Goal: Task Accomplishment & Management: Complete application form

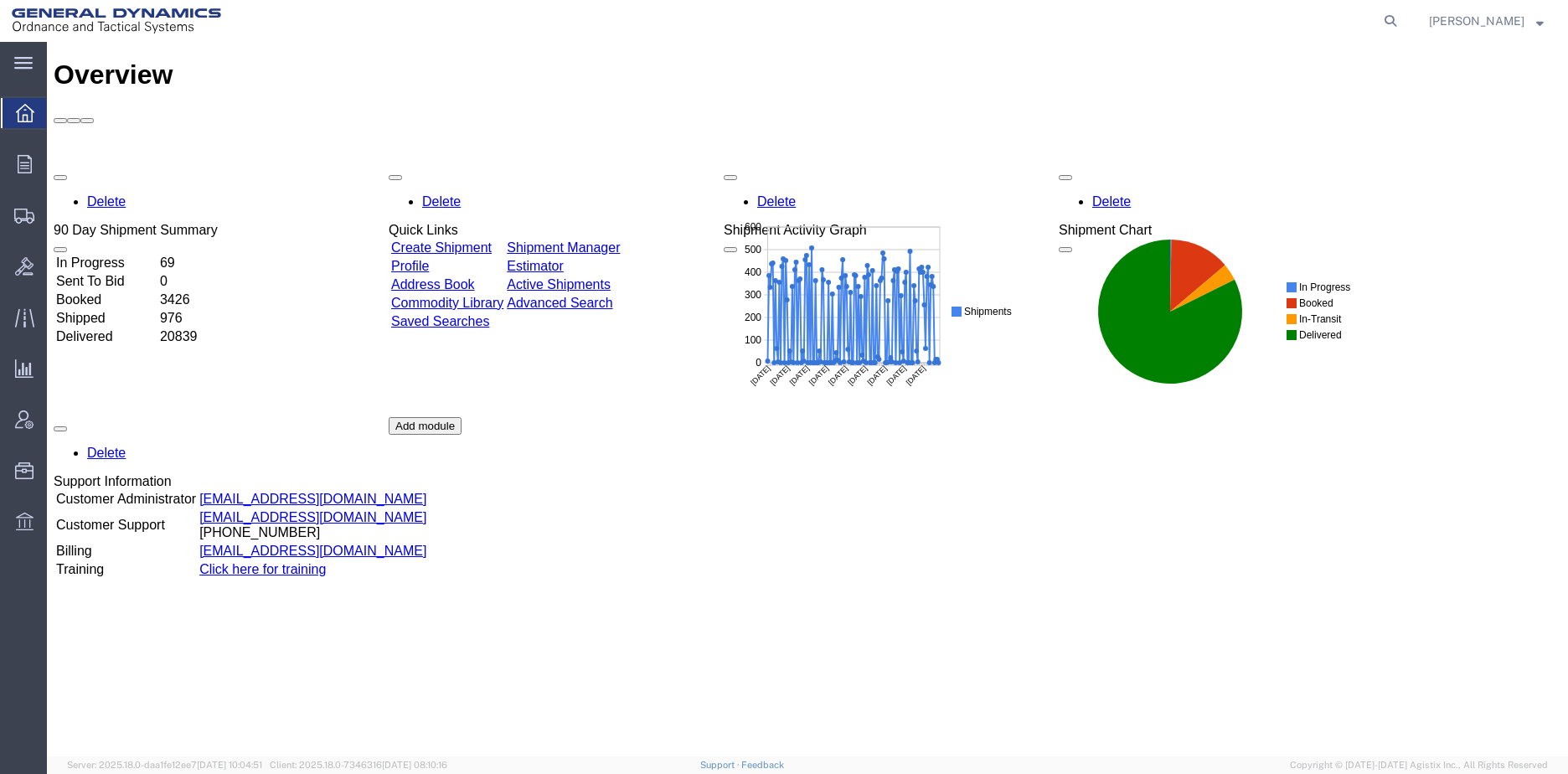
click at [1402, 22] on icon at bounding box center [1390, 21] width 23 height 23
click at [1121, 20] on input "search" at bounding box center [1124, 21] width 509 height 40
type input "55363524"
click at [1402, 24] on icon at bounding box center [1390, 21] width 23 height 23
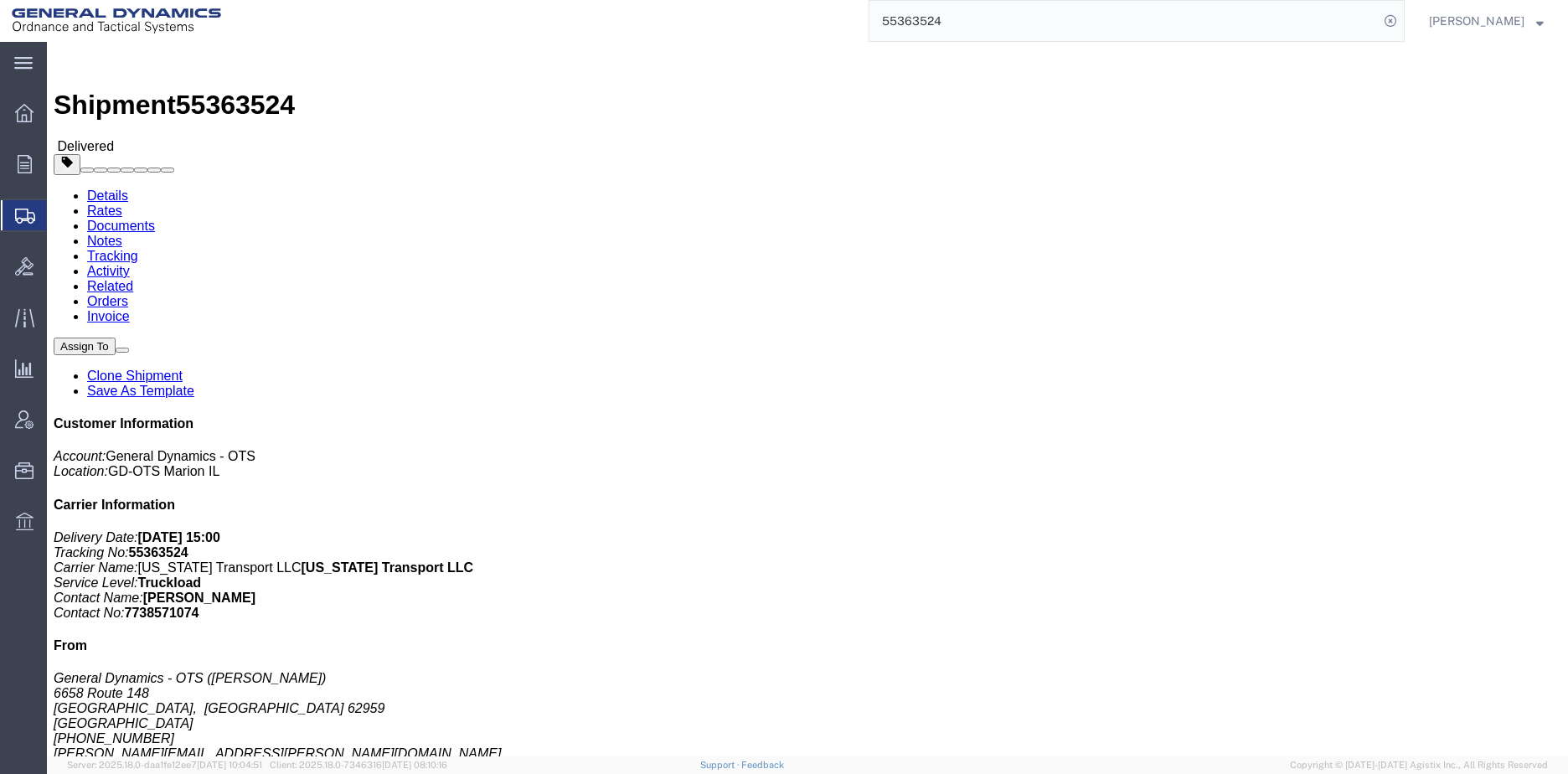
click link "Clone Shipment"
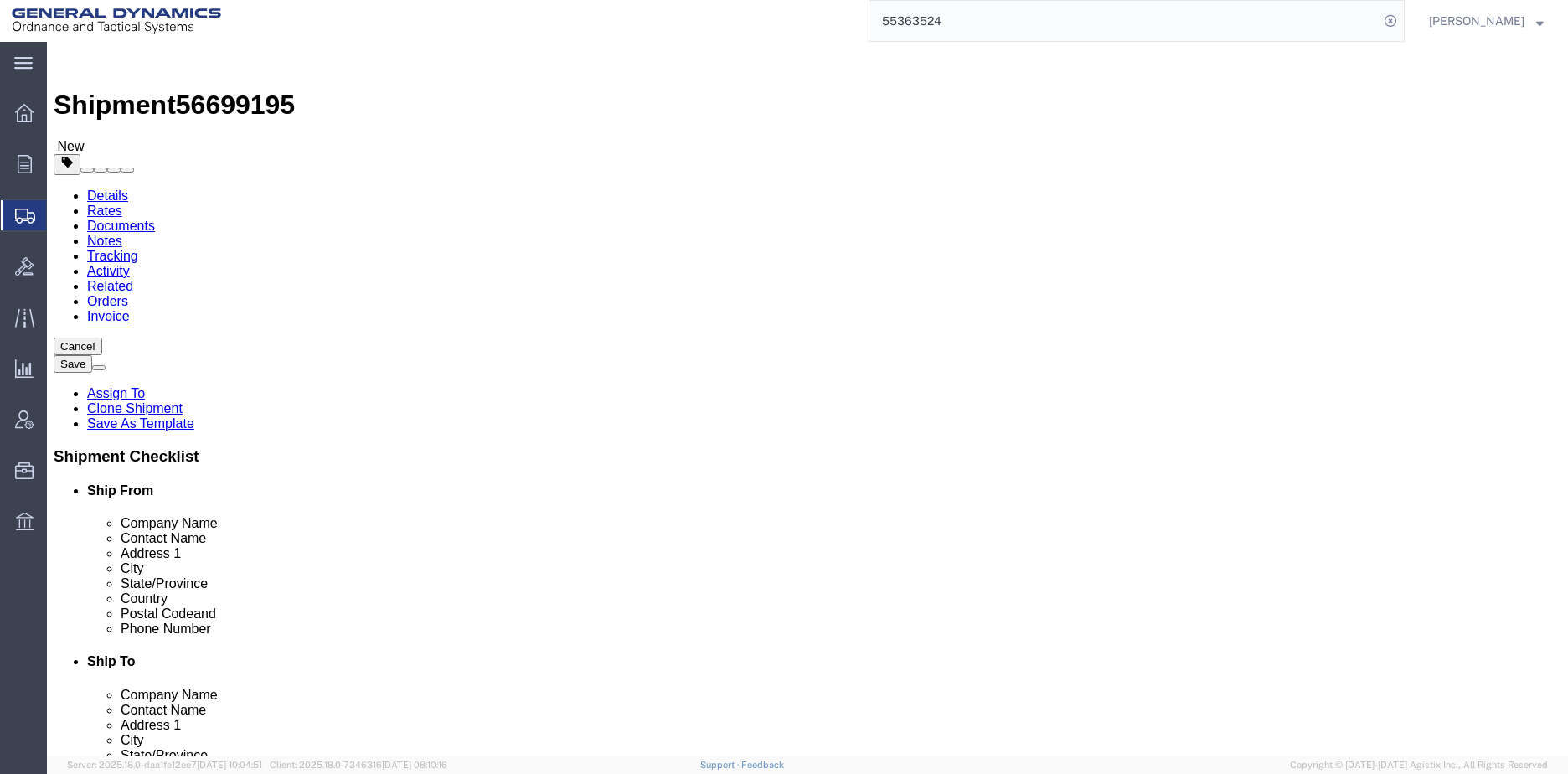
select select
click input "[PERSON_NAME]"
type input "[PERSON_NAME]/"
type input "O"
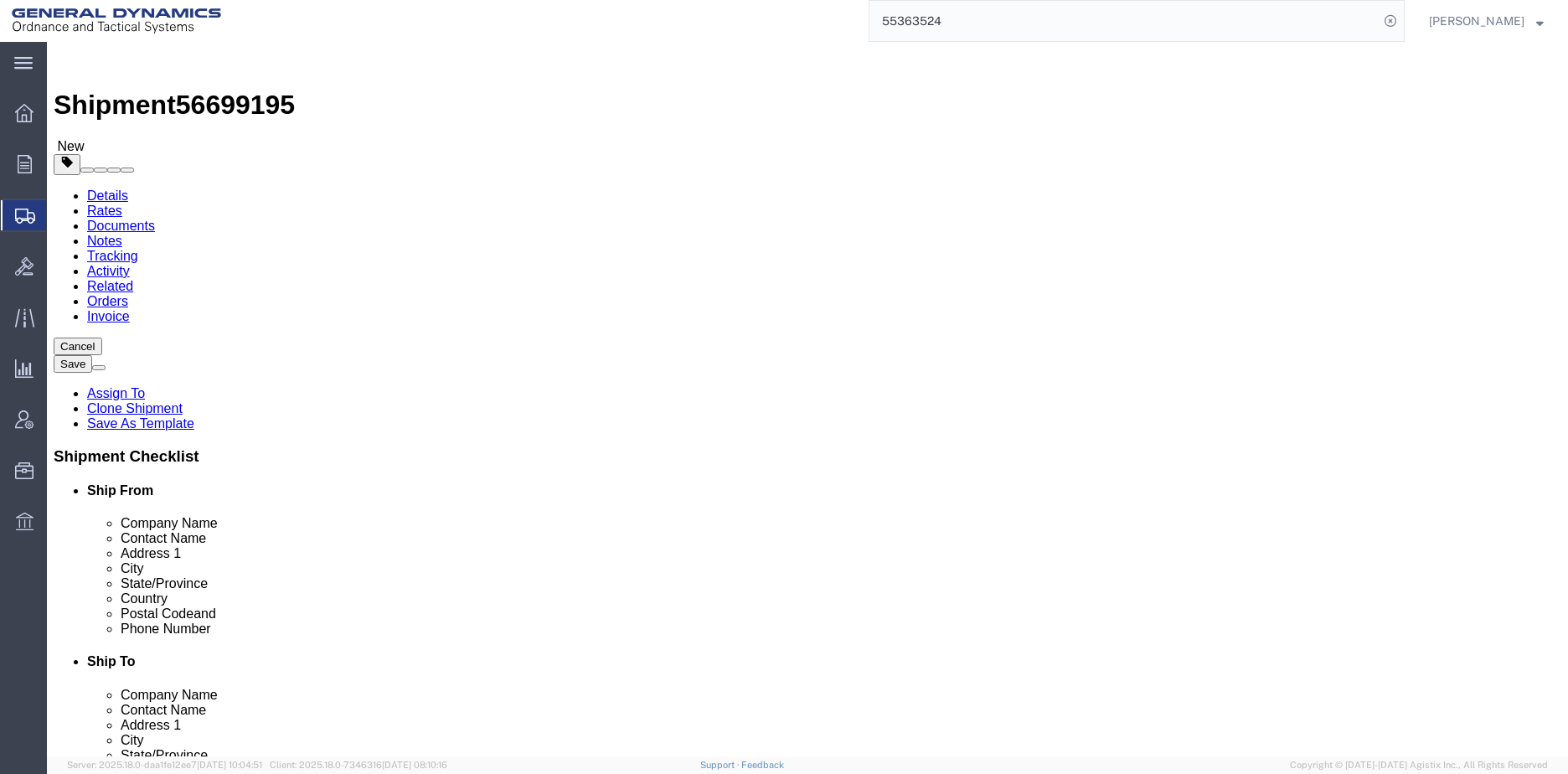
type input "[STREET_ADDRESS]"
click input "[PERSON_NAME]/"
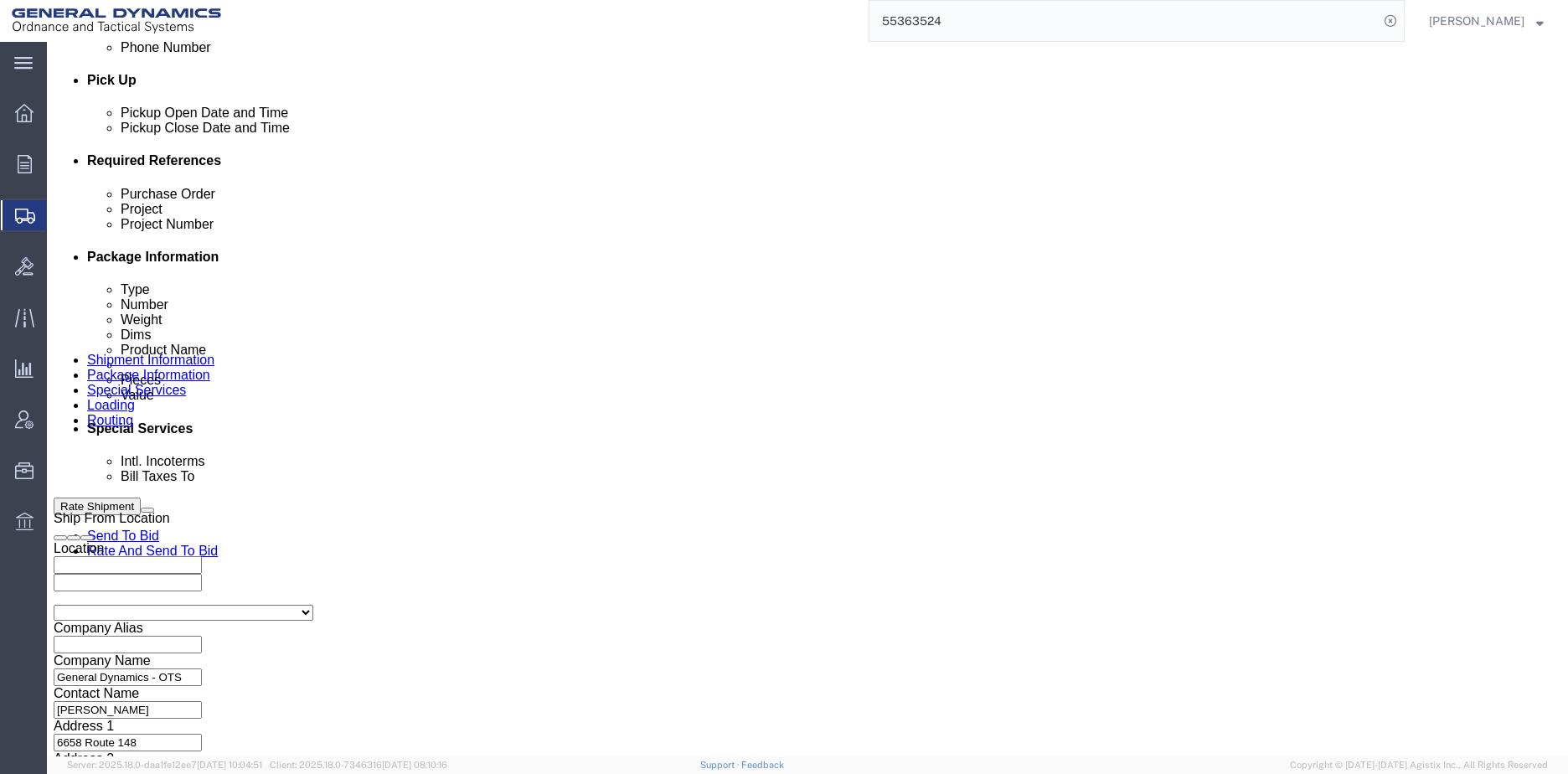
scroll to position [754, 0]
type input "[PERSON_NAME]/ [PERSON_NAME]"
click div "[DATE] 9:00 AM"
click div "Pickup Date: Pickup Start Date Pickup Start Time Pickup Open Date and Time [DAT…"
click input "TRK-120 TLR-1012"
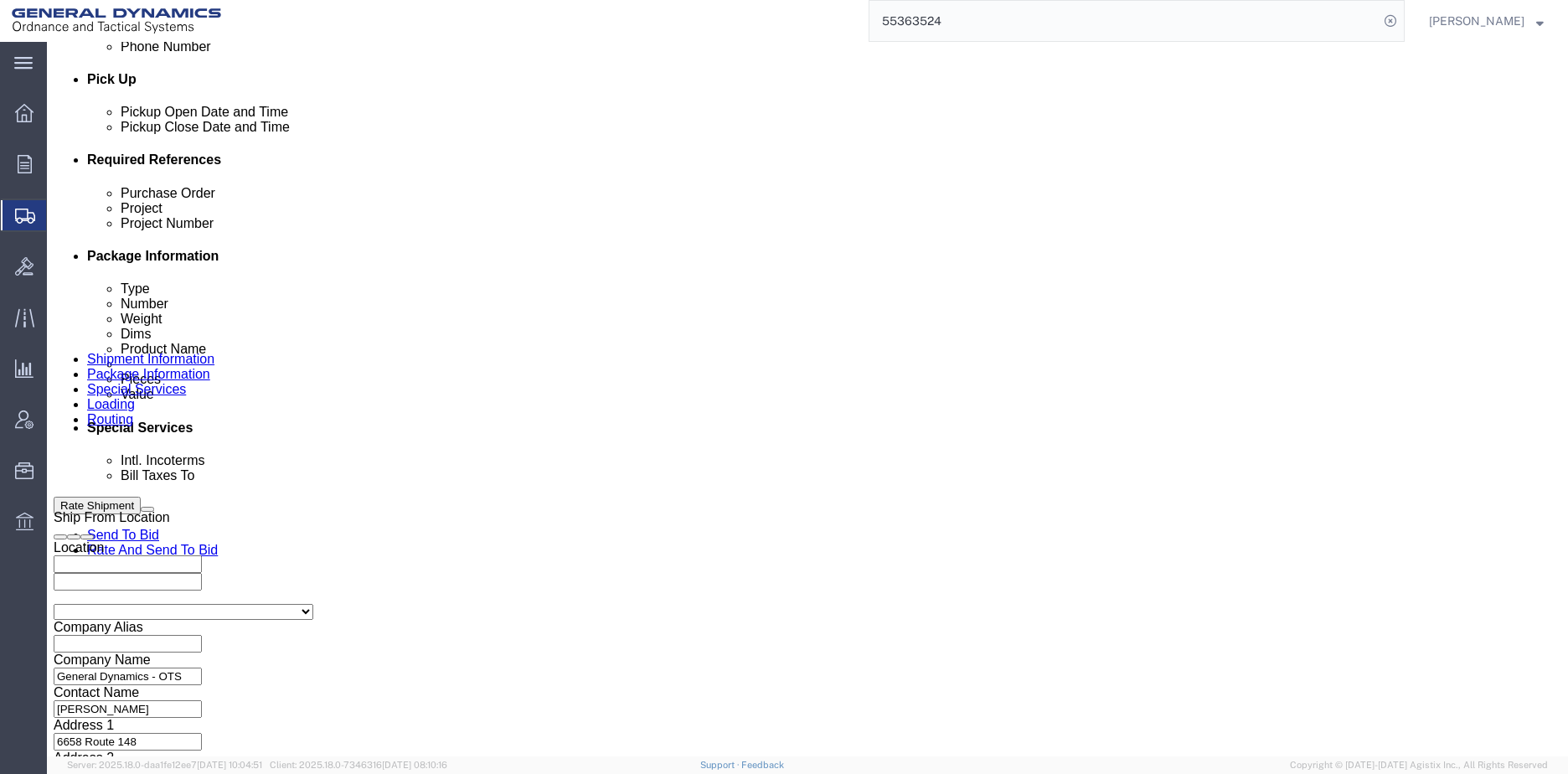
click input "TRK- TLR-1012"
click input "TRK- TLR-"
type input "TRK- TLR-"
click input "25186"
type input "25397"
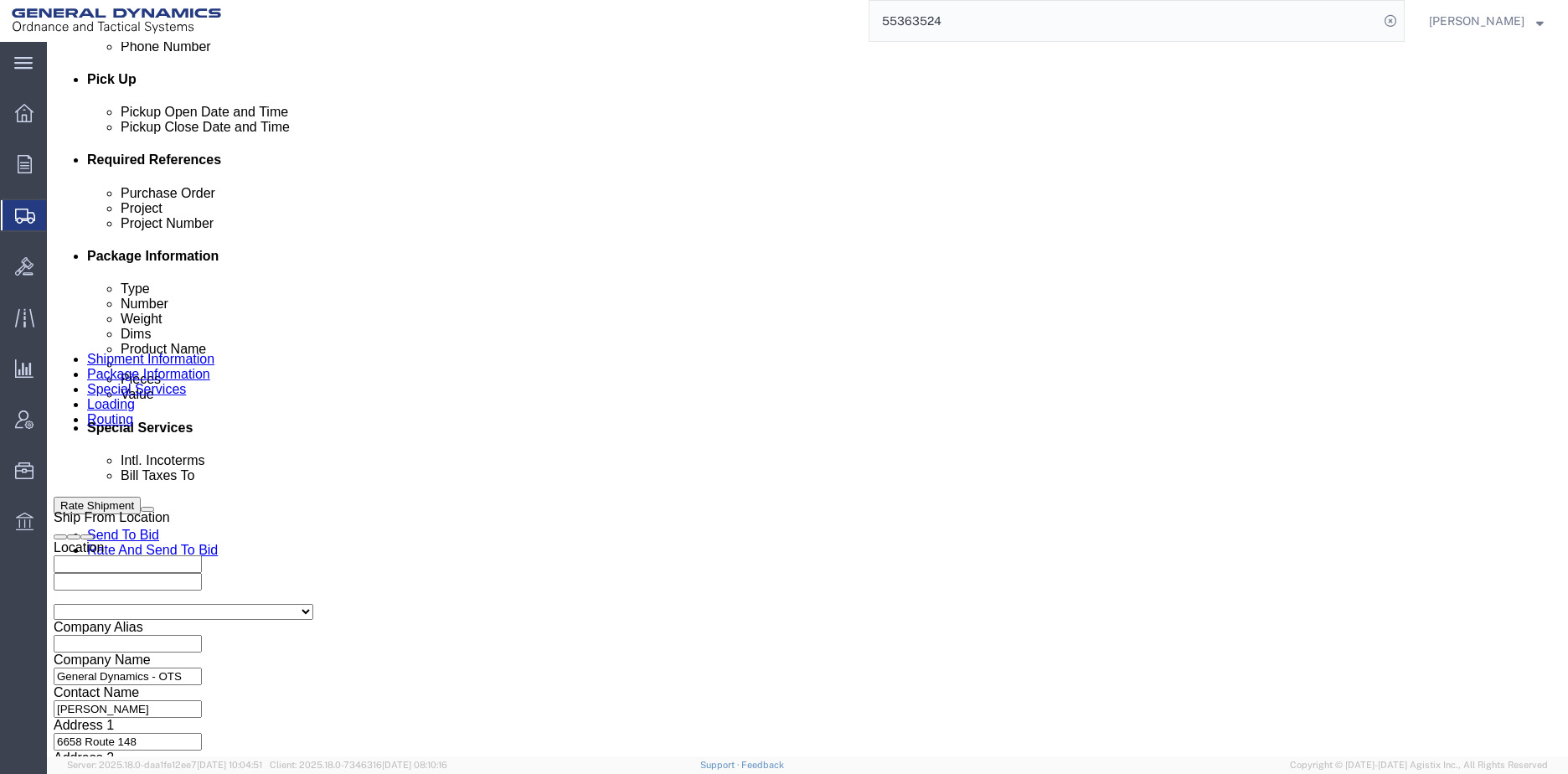
drag, startPoint x: 1023, startPoint y: 574, endPoint x: 926, endPoint y: 569, distance: 97.1
click div "Select Account Type Activity ID Airline Appointment Number ASN Batch Request # …"
type input "5437429"
click icon
click div
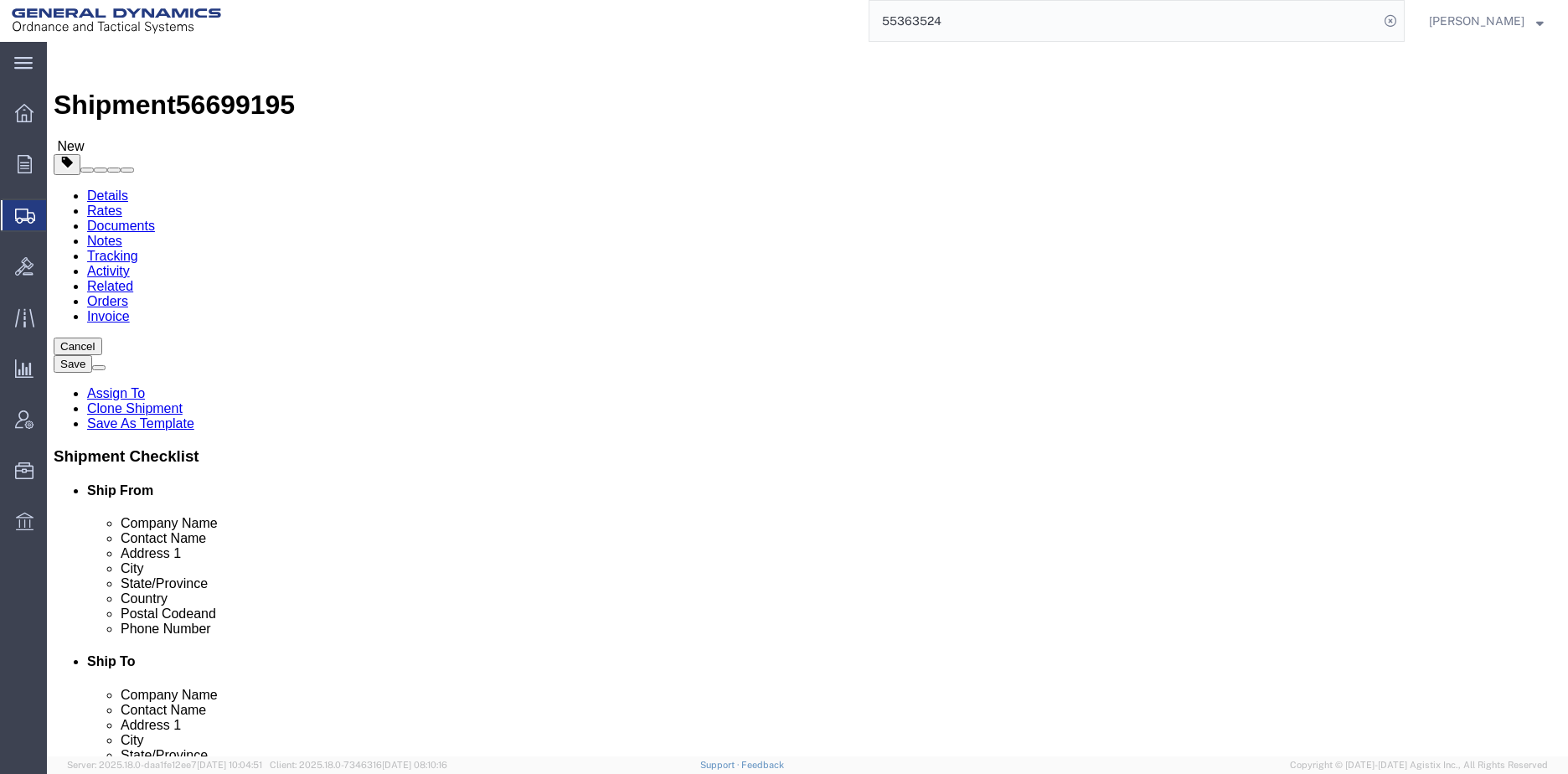
click link "Special Services"
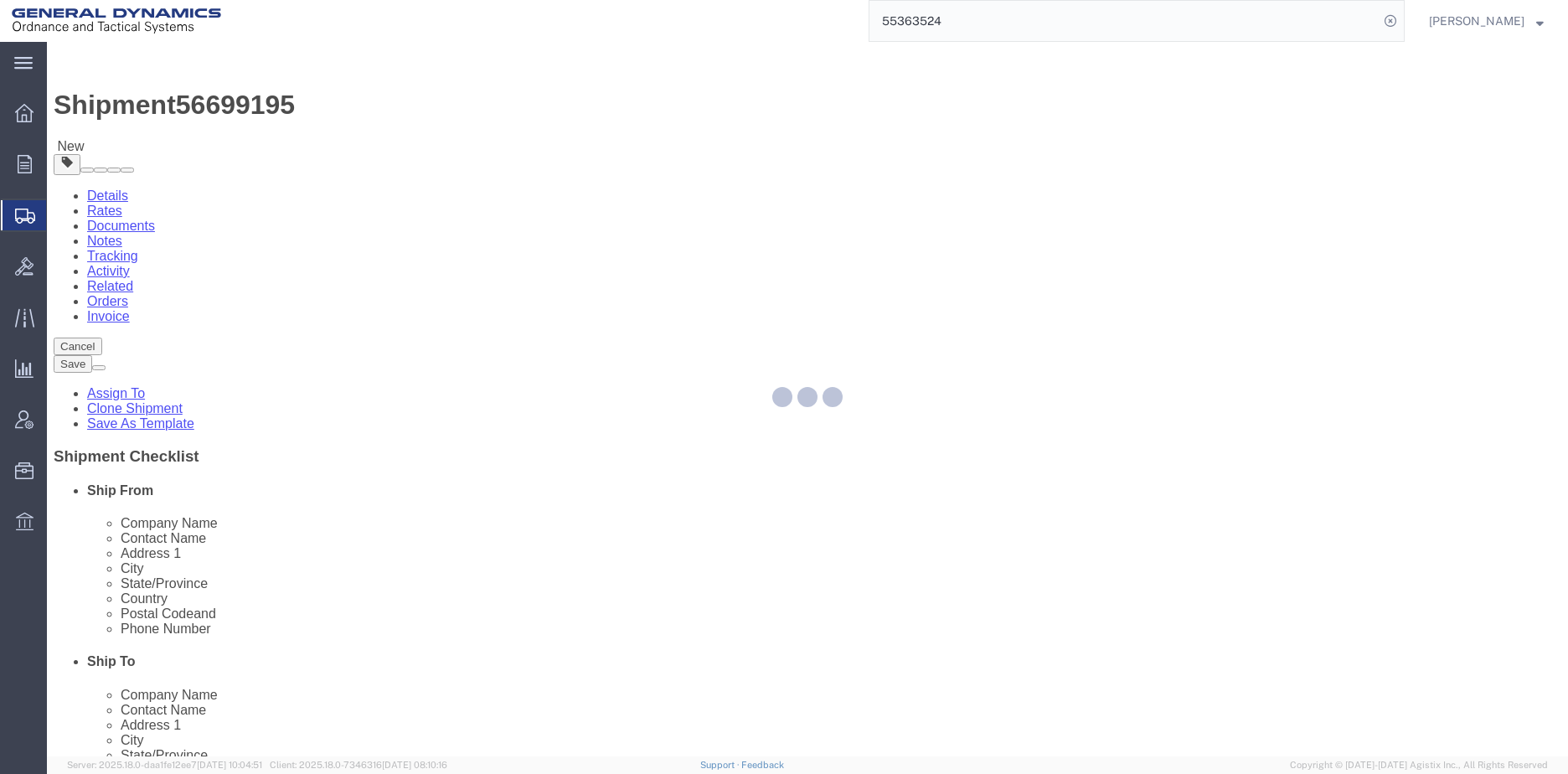
select select
select select "DEPARTMENT"
select select "1763979"
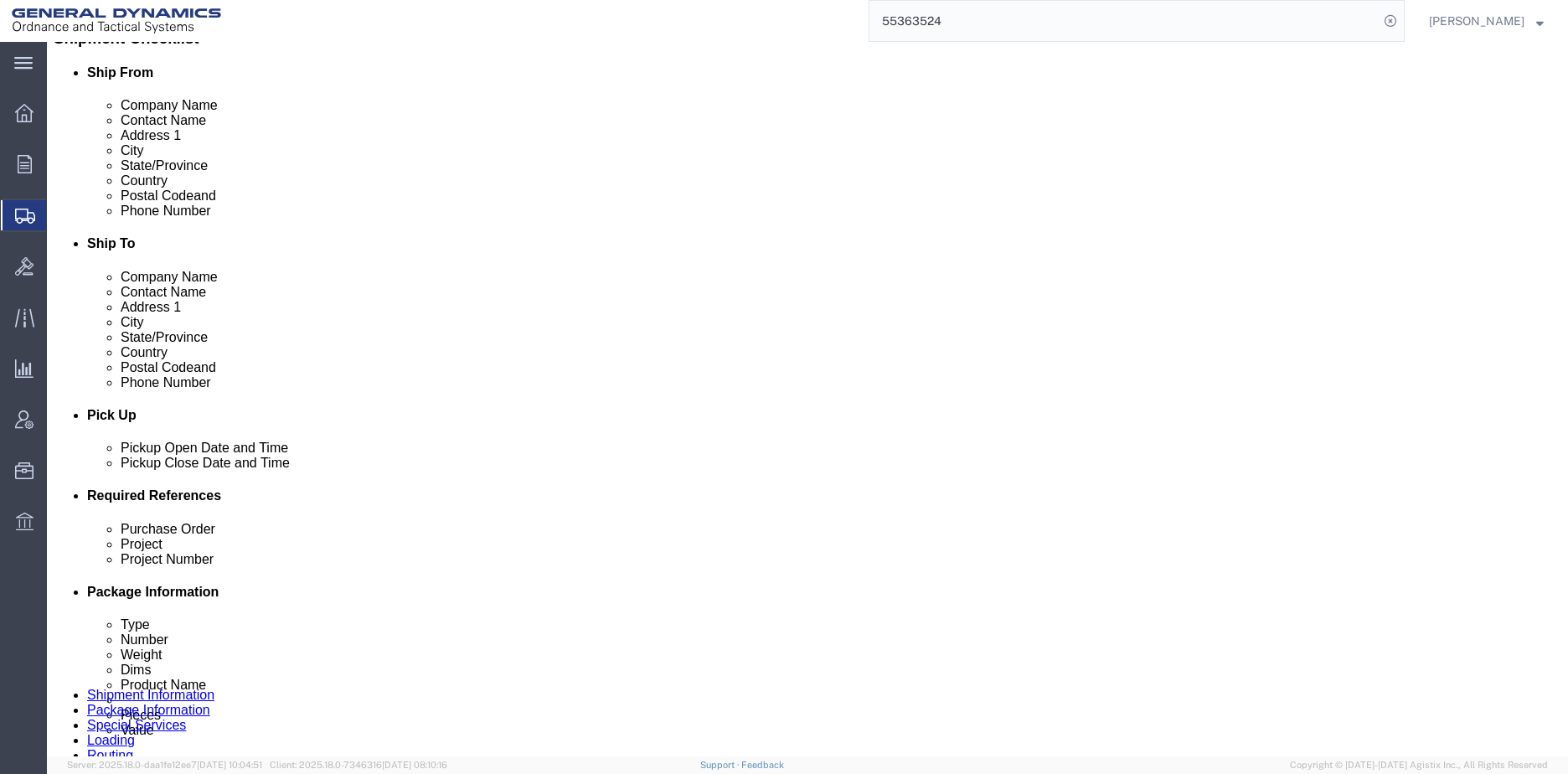
scroll to position [419, 0]
click button "Rate Shipment"
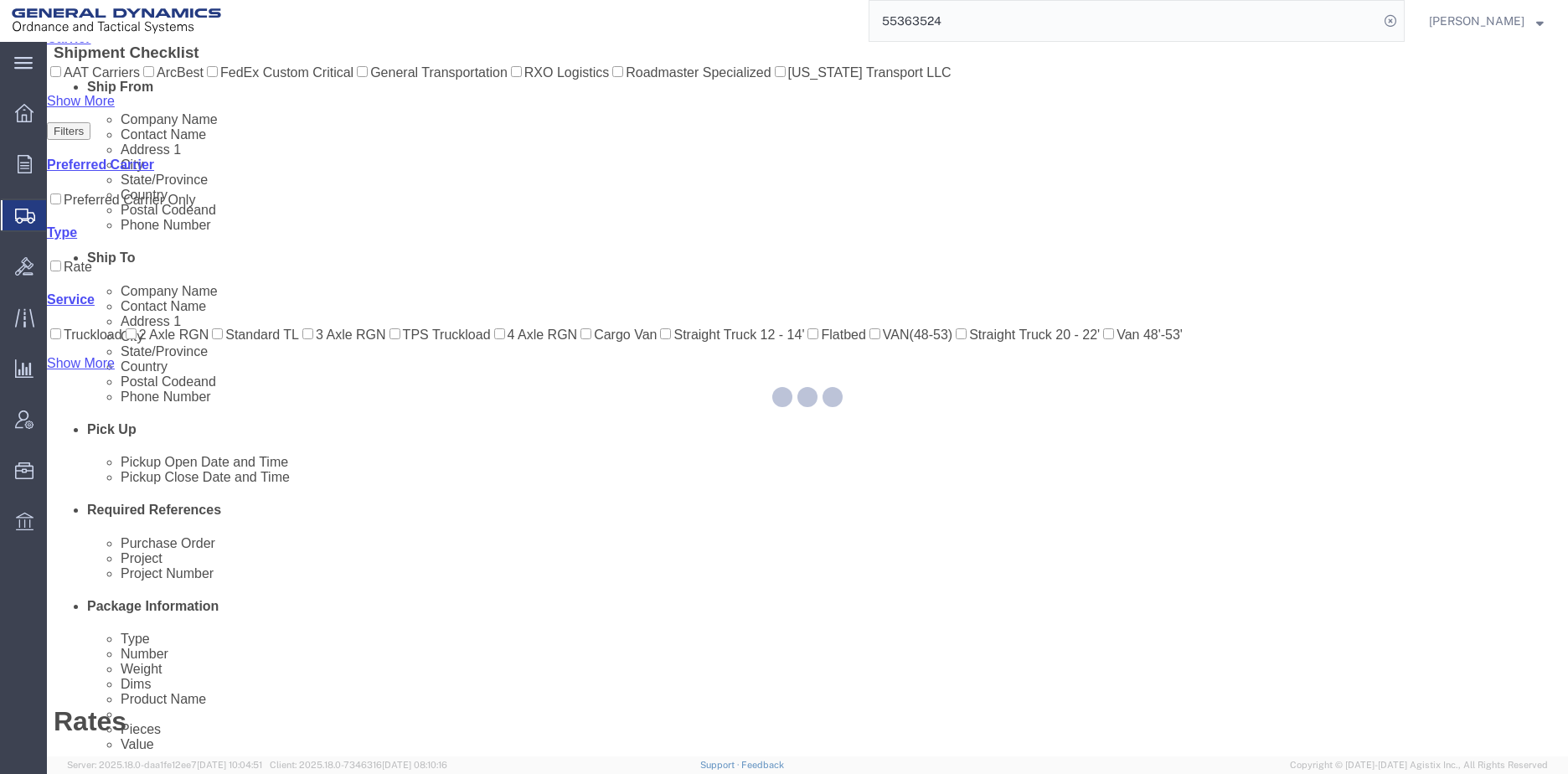
scroll to position [0, 0]
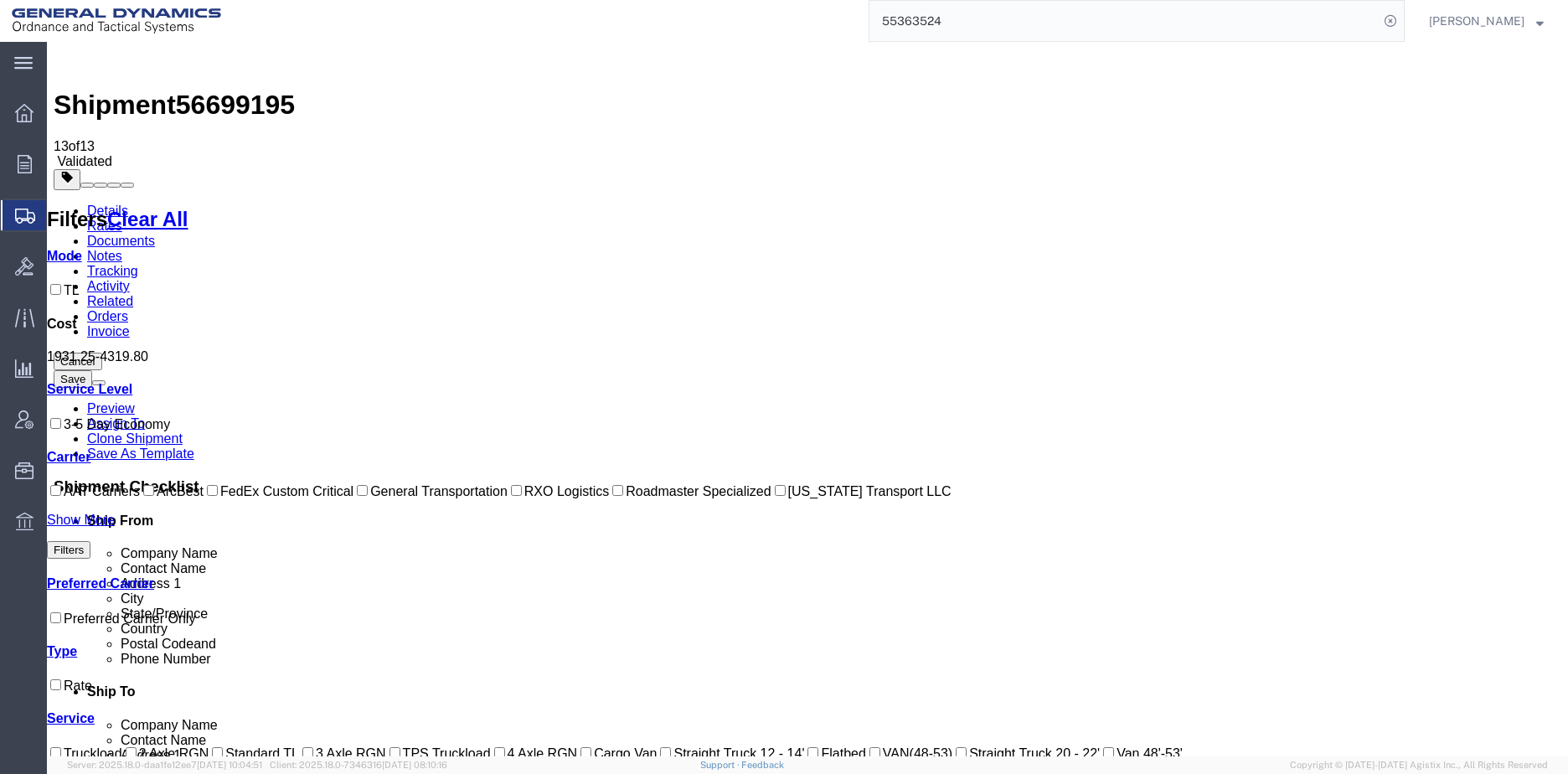
click at [109, 204] on link "Details" at bounding box center [107, 211] width 41 height 15
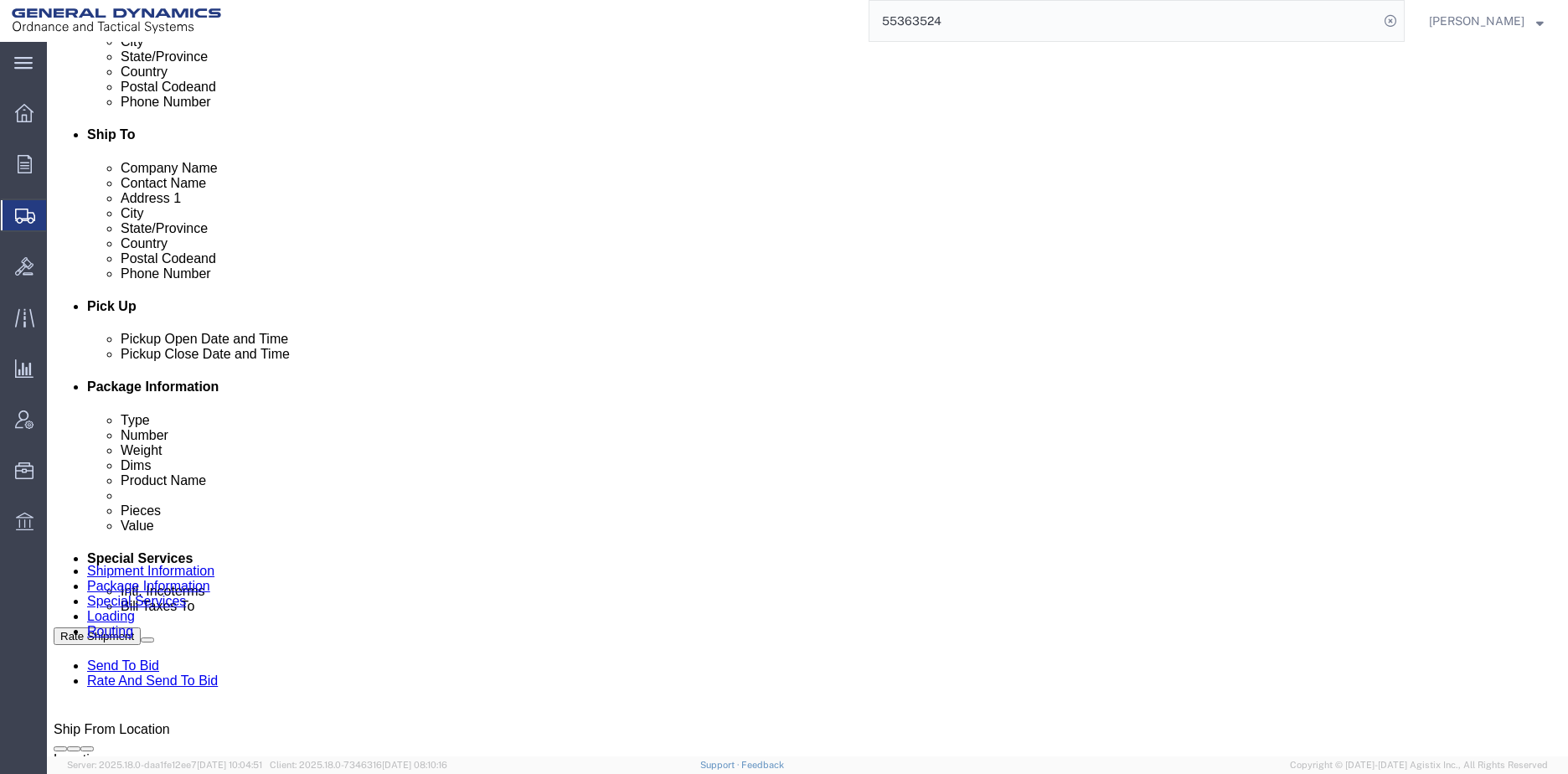
scroll to position [587, 0]
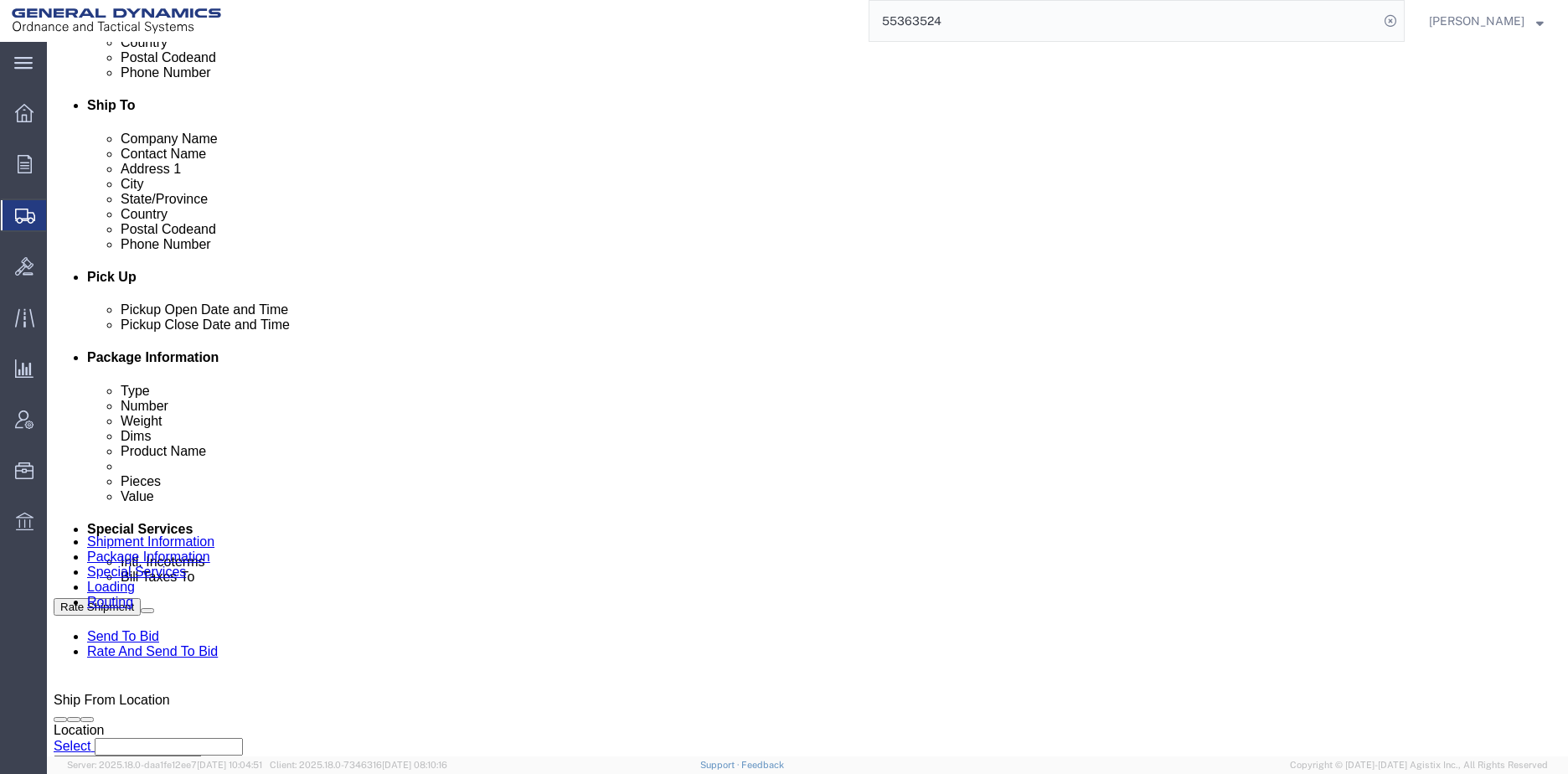
click div "[DATE] 2:00 PM"
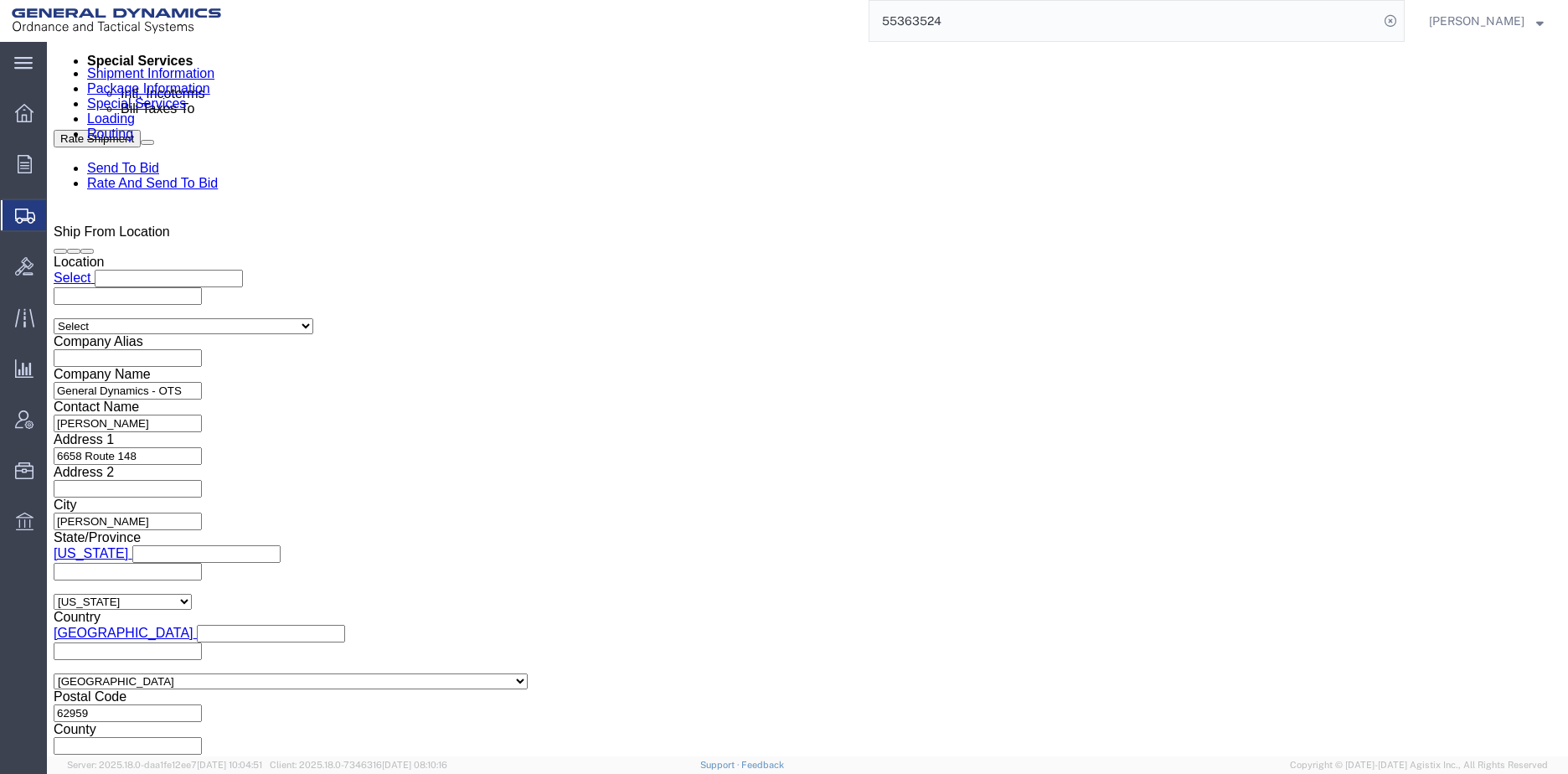
type input "3:00 PM"
click button "Apply"
click button "Rate Shipment"
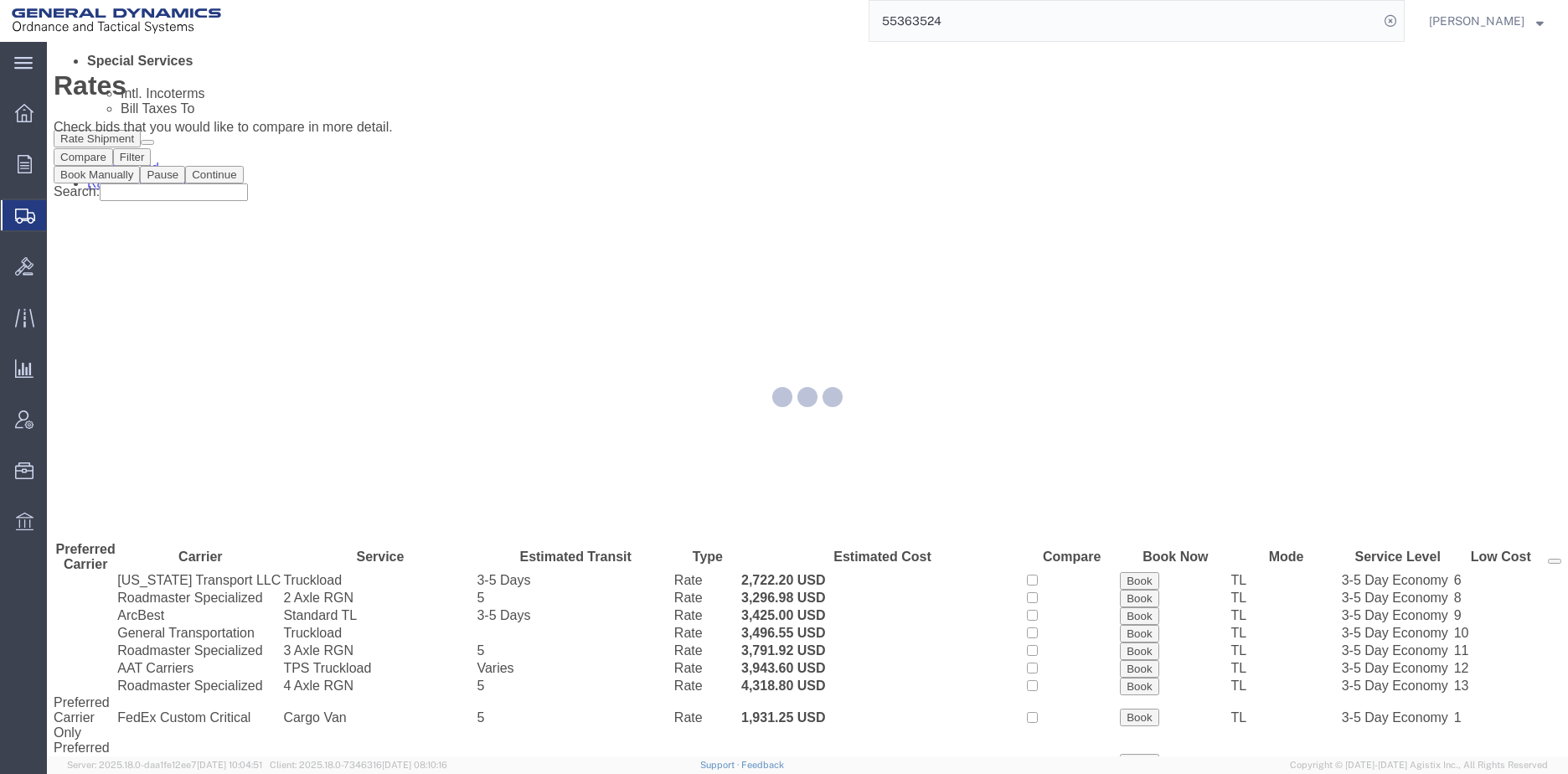
scroll to position [0, 0]
